Goal: Task Accomplishment & Management: Use online tool/utility

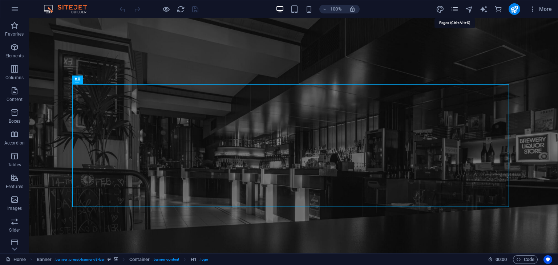
click at [456, 8] on icon "pages" at bounding box center [454, 9] width 8 height 8
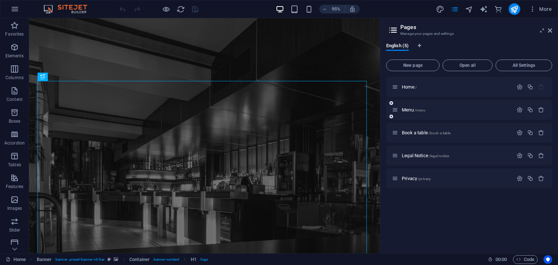
click at [444, 110] on p "Menu /menu" at bounding box center [456, 109] width 109 height 5
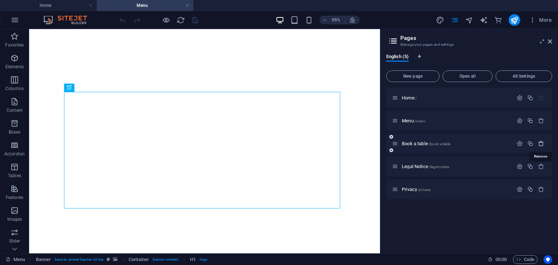
click at [539, 143] on icon "button" at bounding box center [541, 144] width 6 height 6
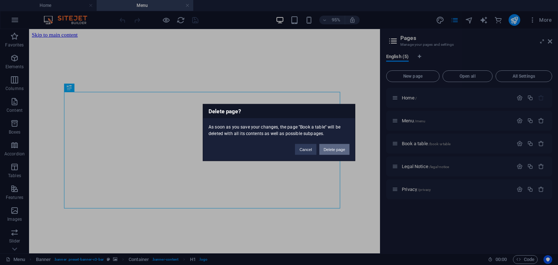
click at [341, 144] on button "Delete page" at bounding box center [334, 149] width 30 height 11
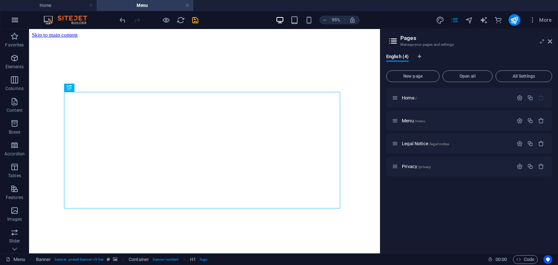
click at [15, 17] on icon "button" at bounding box center [15, 20] width 9 height 9
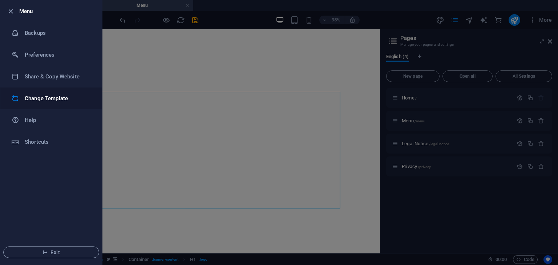
click at [52, 100] on h6 "Change Template" at bounding box center [58, 98] width 67 height 9
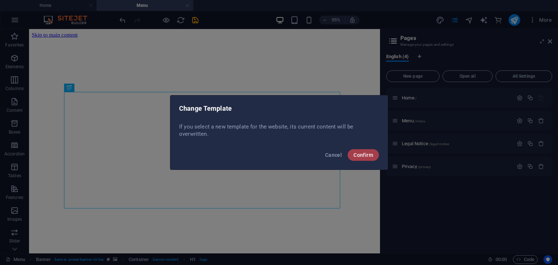
click at [365, 151] on button "Confirm" at bounding box center [362, 155] width 31 height 12
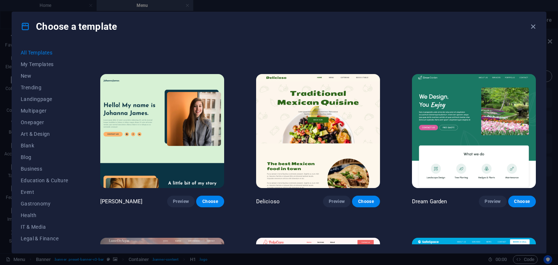
scroll to position [398, 0]
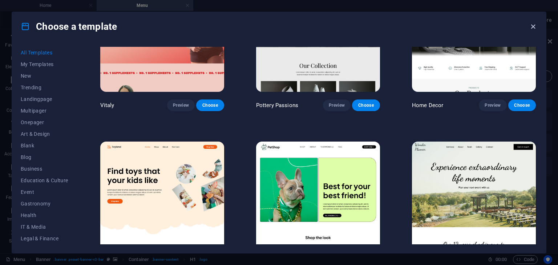
click at [535, 26] on icon "button" at bounding box center [533, 27] width 8 height 8
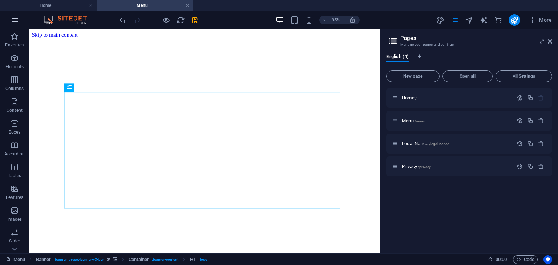
click at [14, 19] on icon "button" at bounding box center [15, 20] width 9 height 9
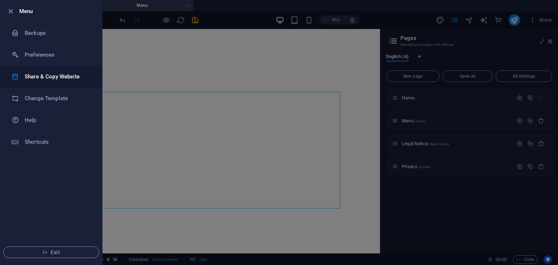
click at [55, 78] on h6 "Share & Copy Website" at bounding box center [58, 76] width 67 height 9
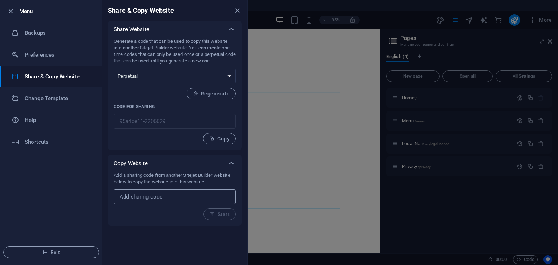
click at [152, 198] on input "text" at bounding box center [175, 197] width 122 height 15
paste input "[URL][DOMAIN_NAME]"
type input "[URL][DOMAIN_NAME]"
click at [221, 213] on span "Start" at bounding box center [219, 214] width 20 height 6
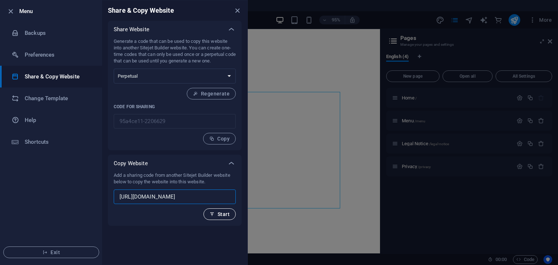
scroll to position [0, 0]
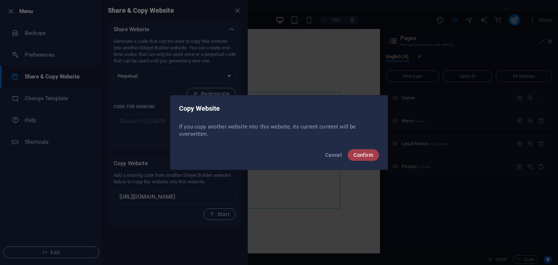
click at [357, 152] on span "Confirm" at bounding box center [363, 155] width 20 height 6
click at [366, 153] on span "Confirm" at bounding box center [363, 155] width 20 height 6
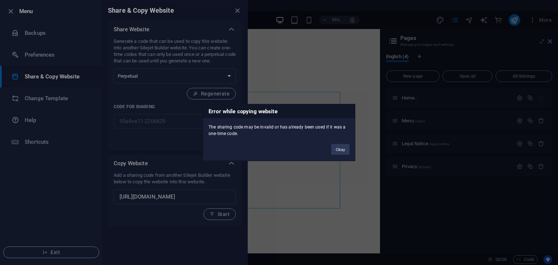
click at [348, 152] on button "Okay" at bounding box center [340, 149] width 18 height 11
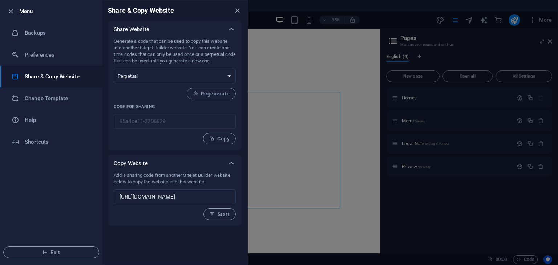
drag, startPoint x: 186, startPoint y: 175, endPoint x: 235, endPoint y: 186, distance: 50.0
click at [215, 175] on p "Add a sharing code from another Sitejet Builder website below to copy the websi…" at bounding box center [175, 178] width 122 height 13
click at [64, 101] on h6 "Change Template" at bounding box center [58, 98] width 67 height 9
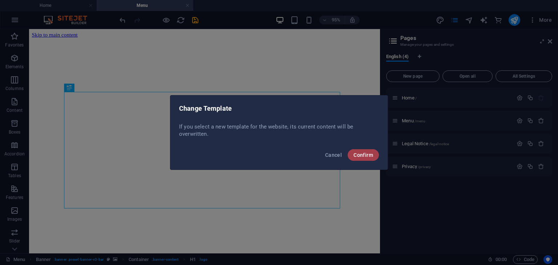
click at [363, 159] on button "Confirm" at bounding box center [362, 155] width 31 height 12
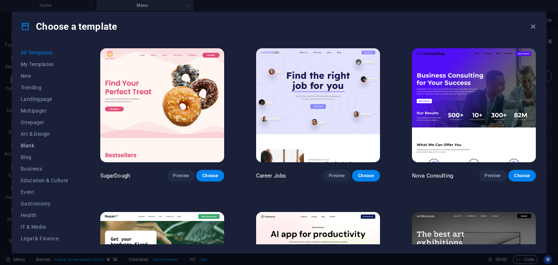
click at [32, 147] on span "Blank" at bounding box center [45, 146] width 48 height 6
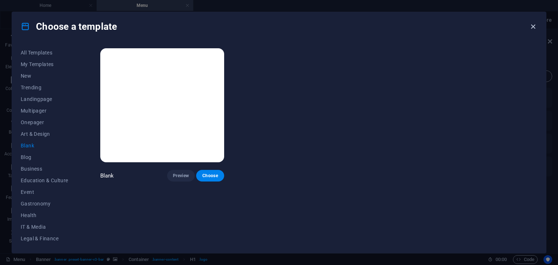
click at [536, 27] on icon "button" at bounding box center [533, 27] width 8 height 8
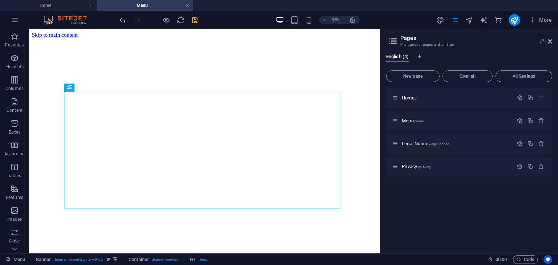
click at [67, 21] on img at bounding box center [69, 20] width 54 height 9
click at [482, 21] on icon "text_generator" at bounding box center [483, 20] width 8 height 8
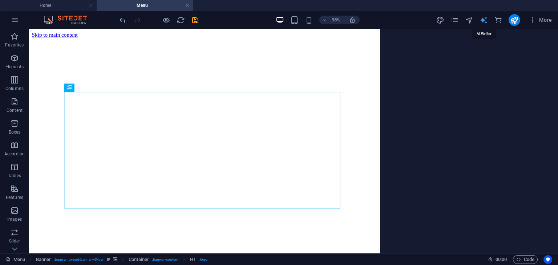
select select "English"
